Goal: Information Seeking & Learning: Learn about a topic

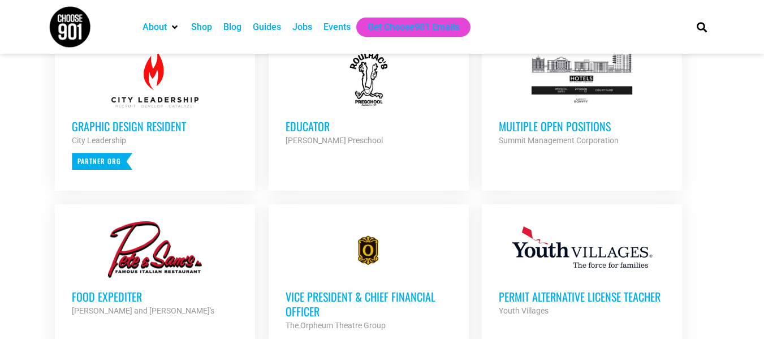
scroll to position [484, 0]
click at [381, 156] on link "Educator Roulhac's Preschool Partner Org Full Time" at bounding box center [369, 100] width 200 height 130
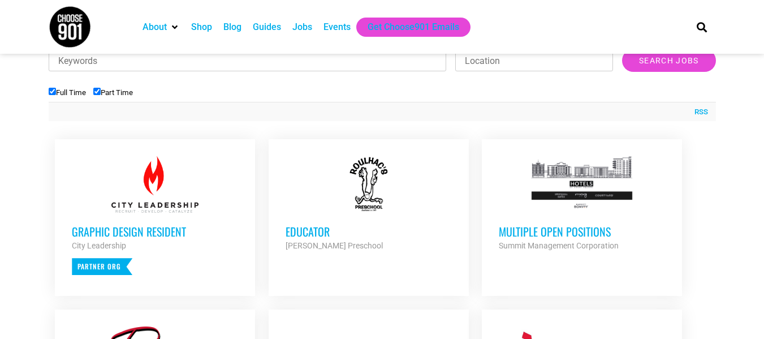
scroll to position [379, 0]
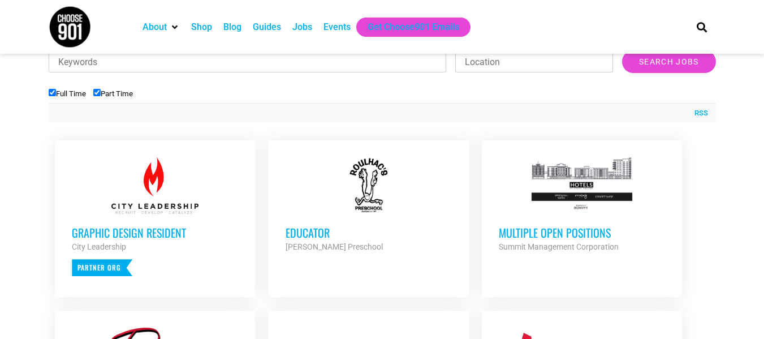
click at [502, 219] on div "Multiple Open Positions Summit Management Corporation Partner Org" at bounding box center [582, 234] width 166 height 40
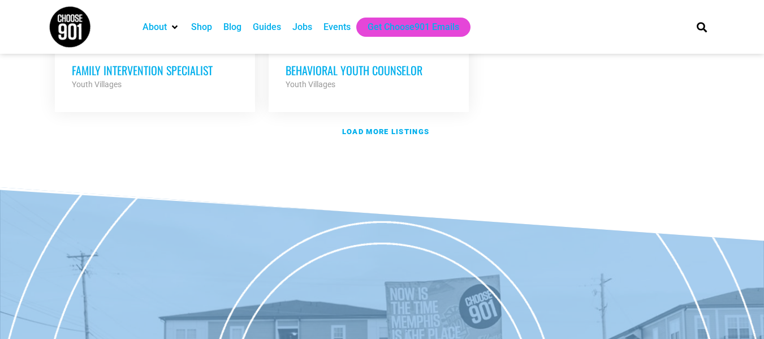
scroll to position [1520, 0]
